Goal: Check status: Check status

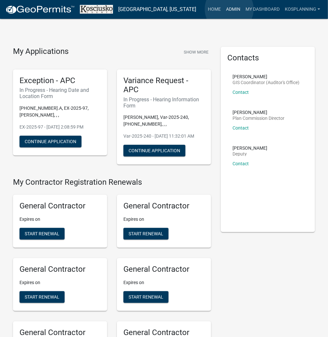
click at [229, 9] on link "Admin" at bounding box center [234, 9] width 20 height 12
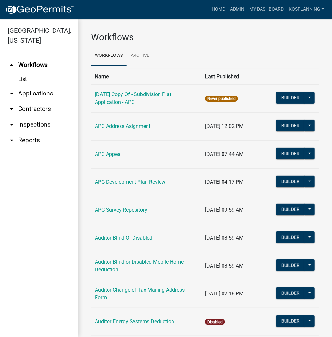
click at [39, 91] on link "arrow_drop_down Applications" at bounding box center [39, 94] width 78 height 16
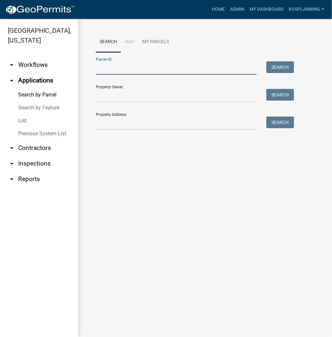
click at [113, 67] on input "Parcel ID:" at bounding box center [176, 67] width 161 height 13
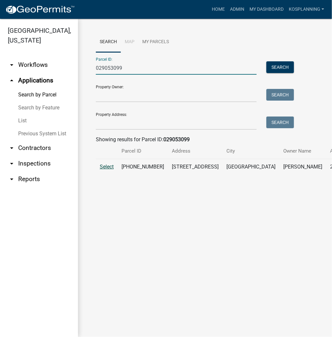
type input "029053099"
click at [106, 170] on span "Select" at bounding box center [107, 167] width 14 height 6
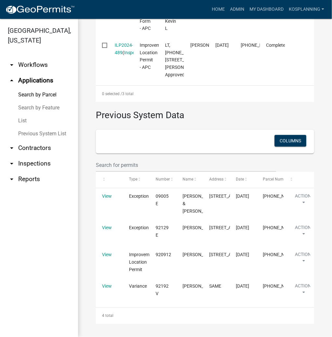
scroll to position [546, 0]
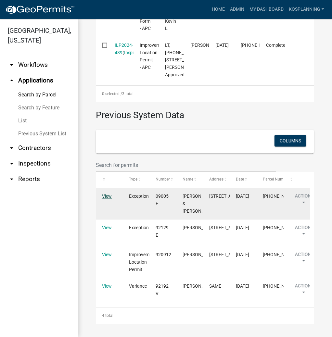
click at [109, 194] on link "View" at bounding box center [107, 196] width 10 height 5
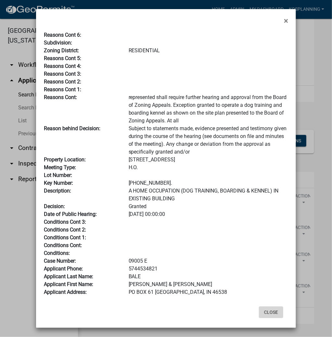
click at [269, 308] on button "Close" at bounding box center [271, 313] width 24 height 12
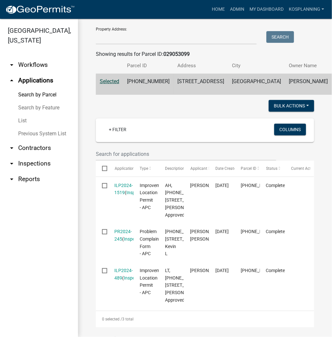
scroll to position [78, 0]
